Goal: Navigation & Orientation: Find specific page/section

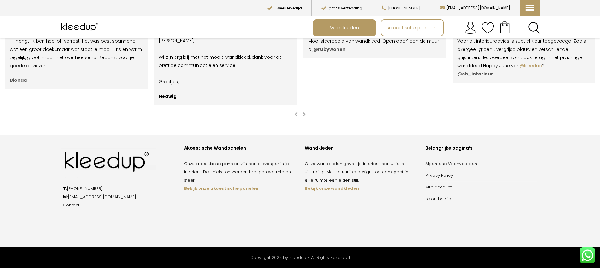
scroll to position [1160, 0]
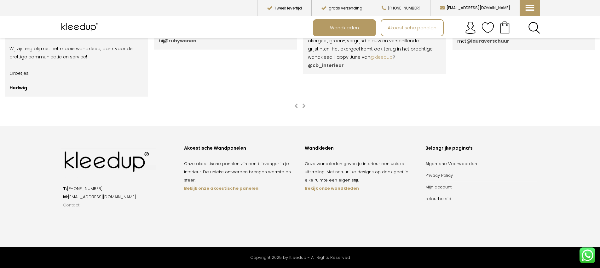
click at [76, 206] on link "Contact" at bounding box center [71, 205] width 16 height 6
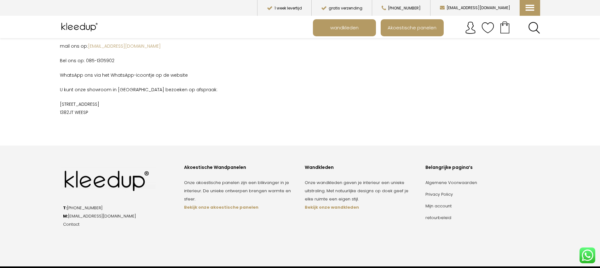
scroll to position [57, 0]
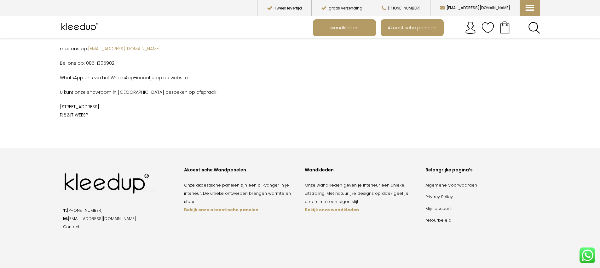
click at [325, 208] on strong "Bekijk onze wandkleden" at bounding box center [332, 209] width 54 height 6
click at [325, 211] on strong "Bekijk onze wandkleden" at bounding box center [332, 209] width 54 height 6
drag, startPoint x: 237, startPoint y: 208, endPoint x: 258, endPoint y: 207, distance: 21.8
click at [236, 208] on strong "Bekijk onze akoestische panelen" at bounding box center [221, 209] width 74 height 6
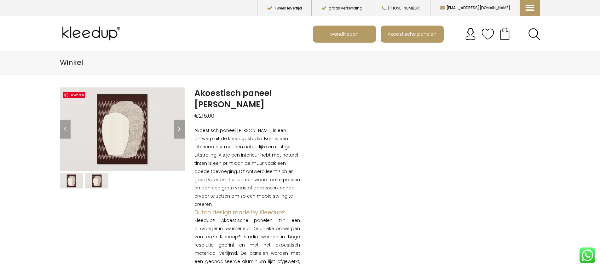
click at [95, 184] on img at bounding box center [96, 180] width 23 height 15
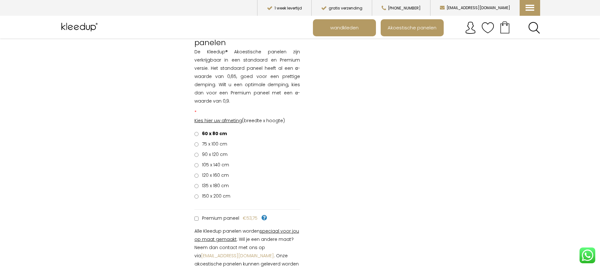
scroll to position [490, 0]
click at [345, 32] on span "wandkleden" at bounding box center [344, 28] width 35 height 12
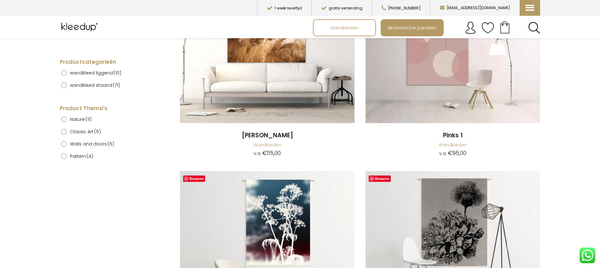
scroll to position [3418, 0]
